Goal: Task Accomplishment & Management: Manage account settings

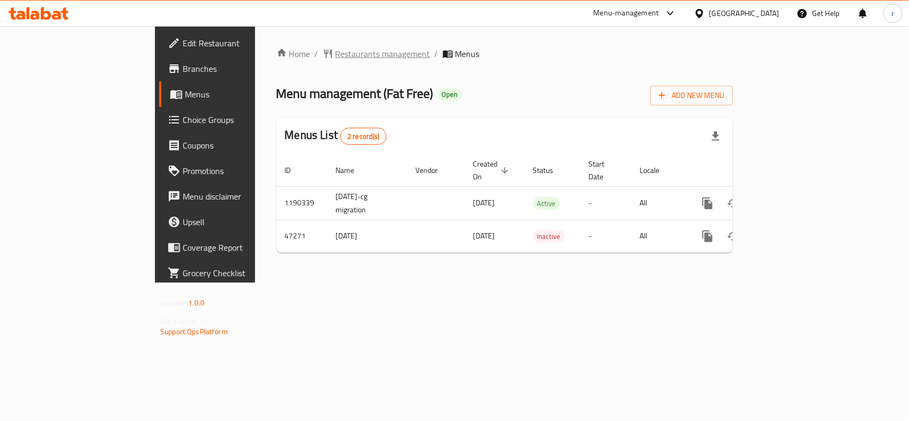
click at [335, 53] on span "Restaurants management" at bounding box center [382, 53] width 95 height 13
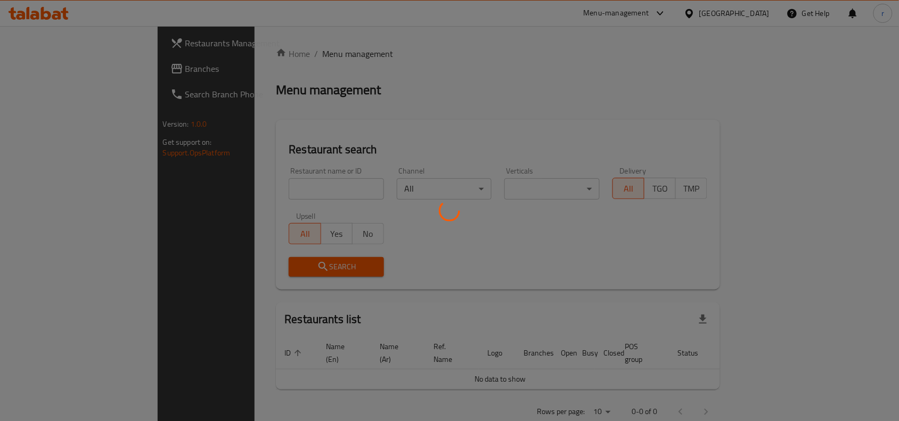
drag, startPoint x: 252, startPoint y: 206, endPoint x: 249, endPoint y: 189, distance: 16.7
click at [249, 198] on div at bounding box center [449, 210] width 899 height 421
click at [249, 189] on div at bounding box center [449, 210] width 899 height 421
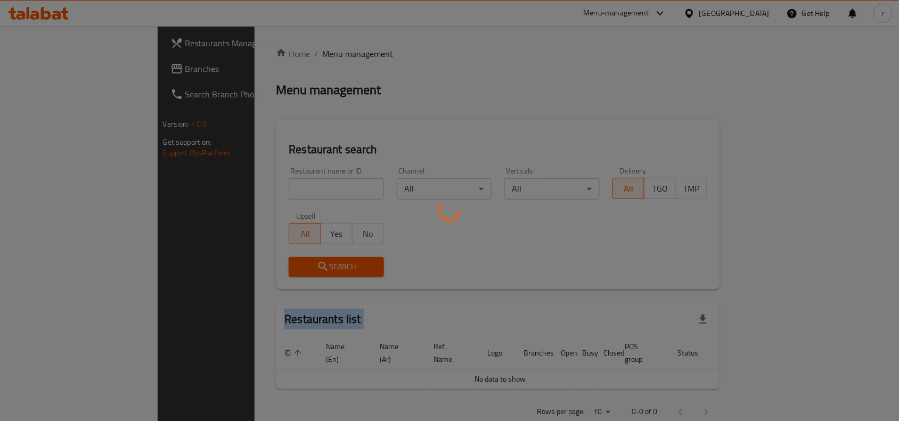
click at [249, 189] on div at bounding box center [449, 210] width 899 height 421
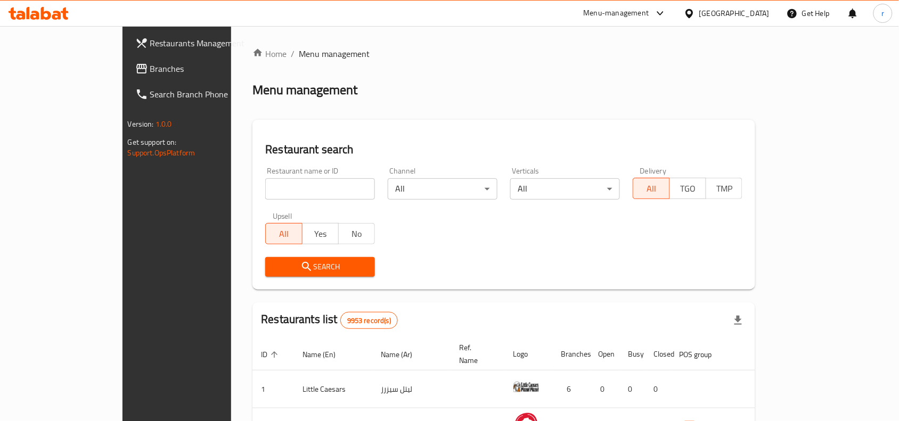
click at [252, 186] on div "Home / Menu management Menu management Restaurant search Restaurant name or ID …" at bounding box center [503, 372] width 503 height 651
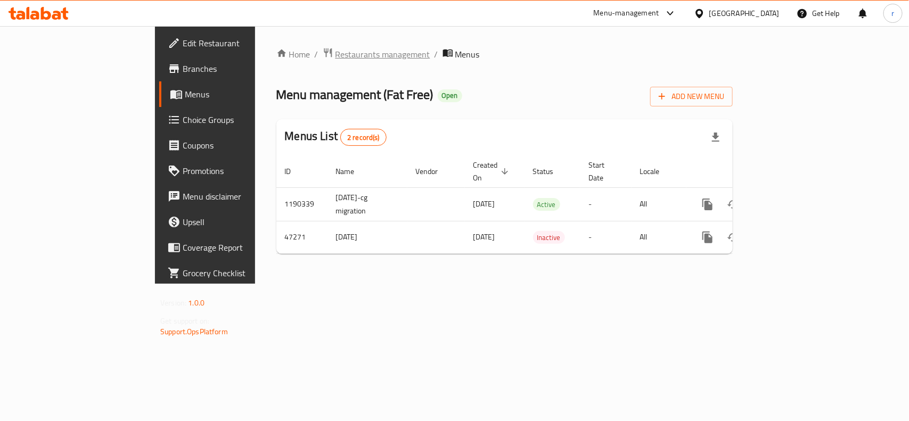
click at [335, 51] on span "Restaurants management" at bounding box center [382, 54] width 95 height 13
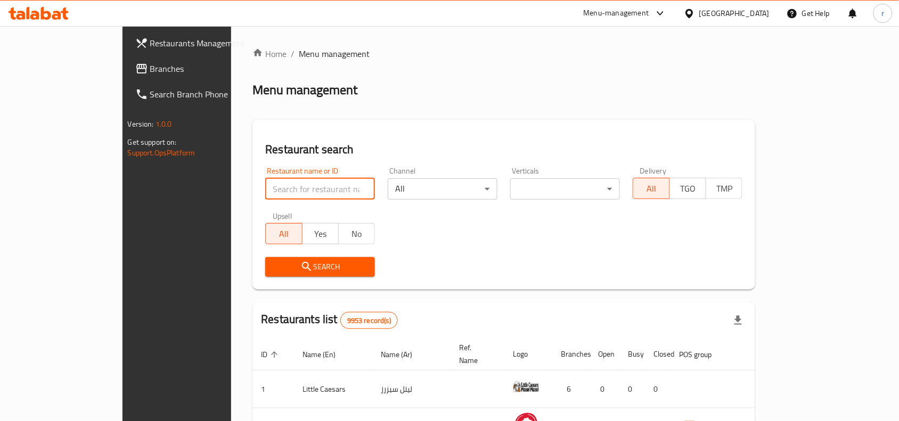
click at [265, 198] on input "search" at bounding box center [320, 188] width 110 height 21
paste input "23886"
type input "23886"
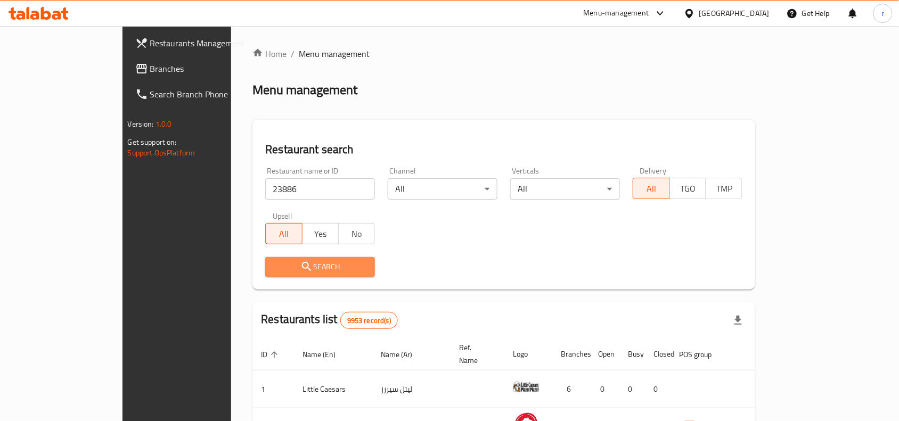
click at [300, 264] on icon "submit" at bounding box center [306, 266] width 13 height 13
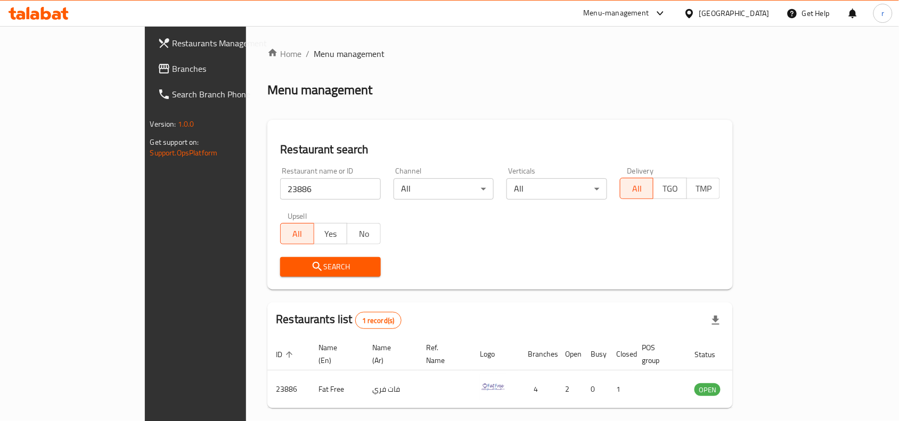
scroll to position [33, 0]
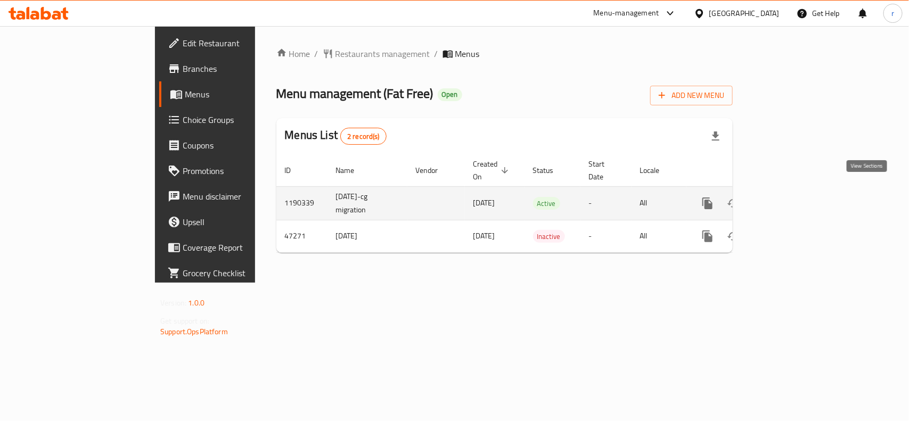
click at [789, 199] on icon "enhanced table" at bounding box center [784, 204] width 10 height 10
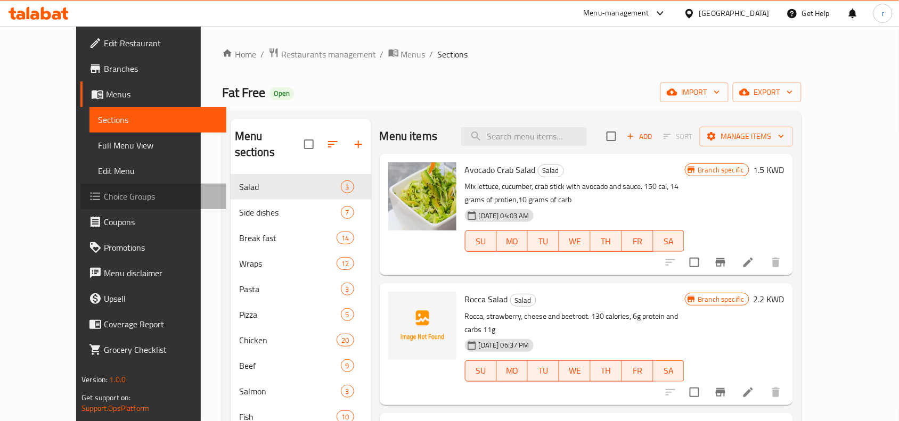
click at [104, 194] on span "Choice Groups" at bounding box center [161, 196] width 114 height 13
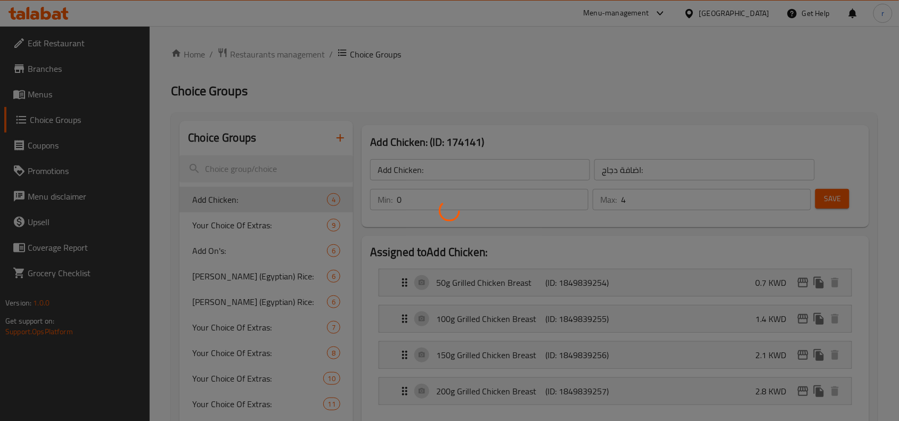
click at [253, 162] on div at bounding box center [449, 210] width 899 height 421
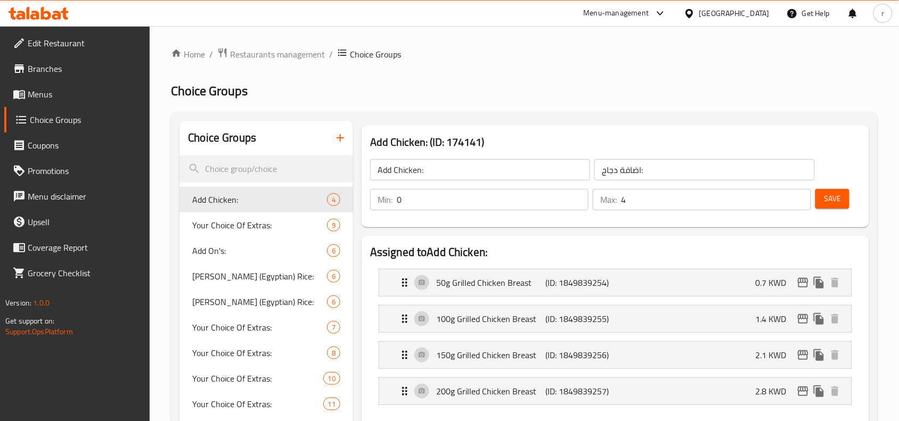
drag, startPoint x: 232, startPoint y: 152, endPoint x: 237, endPoint y: 153, distance: 5.4
click at [233, 151] on div "Choice Groups" at bounding box center [266, 138] width 174 height 35
click at [245, 170] on input "search" at bounding box center [266, 168] width 174 height 27
paste input "Option change"
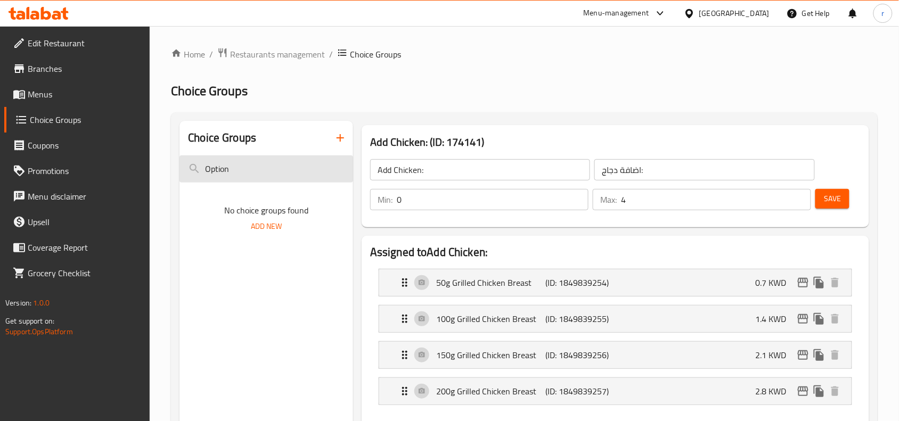
click at [287, 167] on input "Option" at bounding box center [266, 168] width 174 height 27
type input "O"
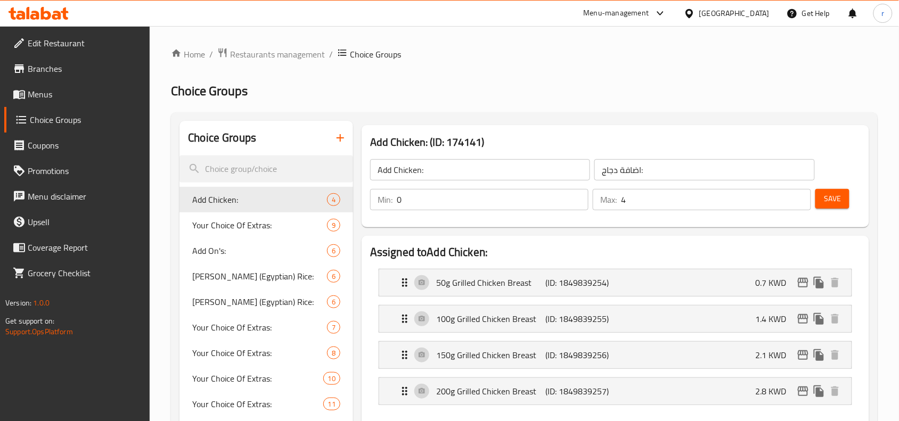
click at [317, 87] on h2 "Choice Groups" at bounding box center [524, 91] width 706 height 17
click at [248, 170] on input "search" at bounding box center [266, 168] width 174 height 27
type input "chi"
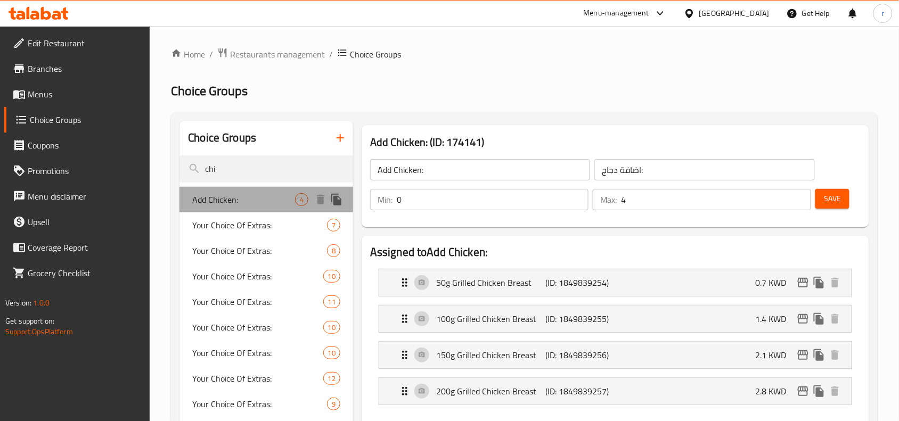
click at [201, 199] on span "Add Chicken:" at bounding box center [243, 199] width 103 height 13
